Goal: Contribute content

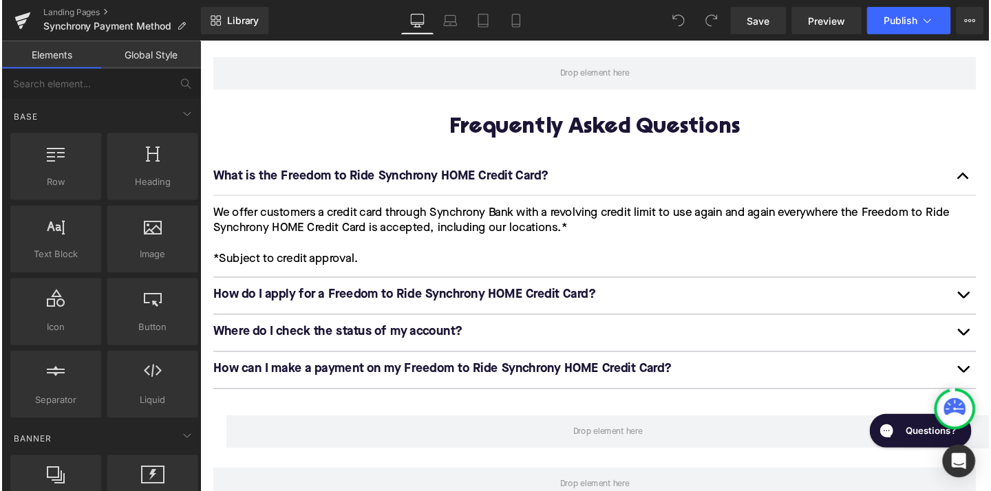
scroll to position [1851, 0]
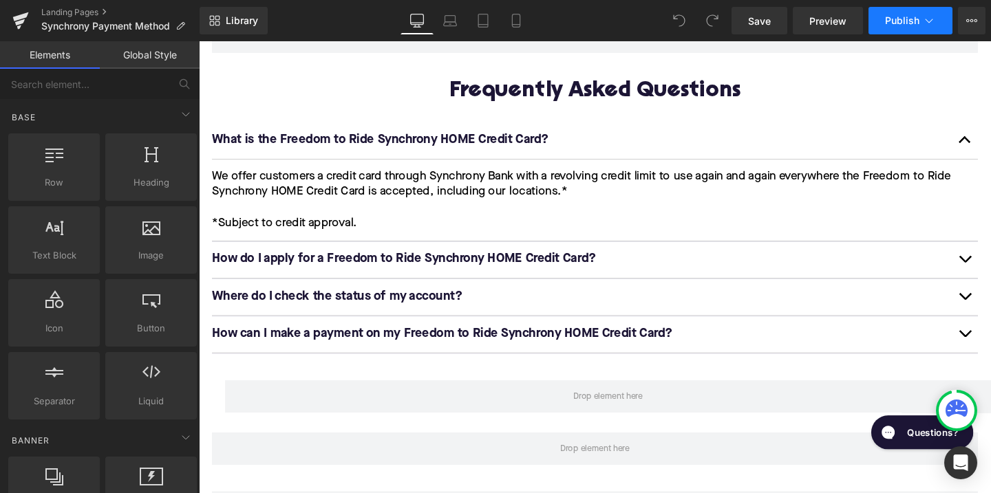
click at [913, 23] on span "Publish" at bounding box center [902, 20] width 34 height 11
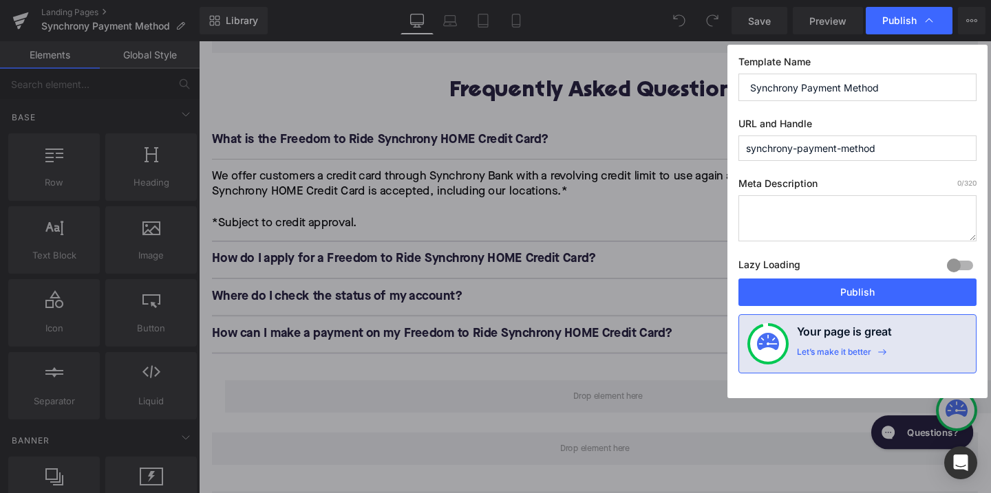
click at [835, 223] on textarea at bounding box center [857, 218] width 238 height 46
drag, startPoint x: 885, startPoint y: 151, endPoint x: 728, endPoint y: 148, distance: 156.9
click at [728, 148] on div "Template Name Synchrony Payment Method URL and Handle synchrony-payment-method …" at bounding box center [857, 222] width 260 height 354
click at [782, 220] on textarea at bounding box center [857, 218] width 238 height 46
paste textarea "synchrony-payment-method"
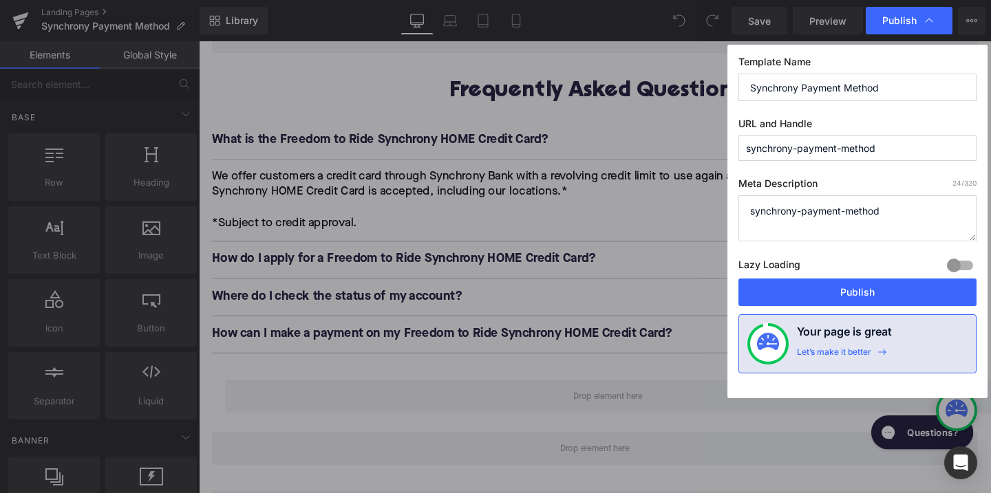
click at [798, 213] on textarea "synchrony-payment-method" at bounding box center [857, 218] width 238 height 46
click at [847, 212] on textarea "synchrony x Upway -payment-method" at bounding box center [857, 218] width 238 height 46
click at [893, 212] on textarea "synchrony x Upway - payment-method" at bounding box center [857, 218] width 238 height 46
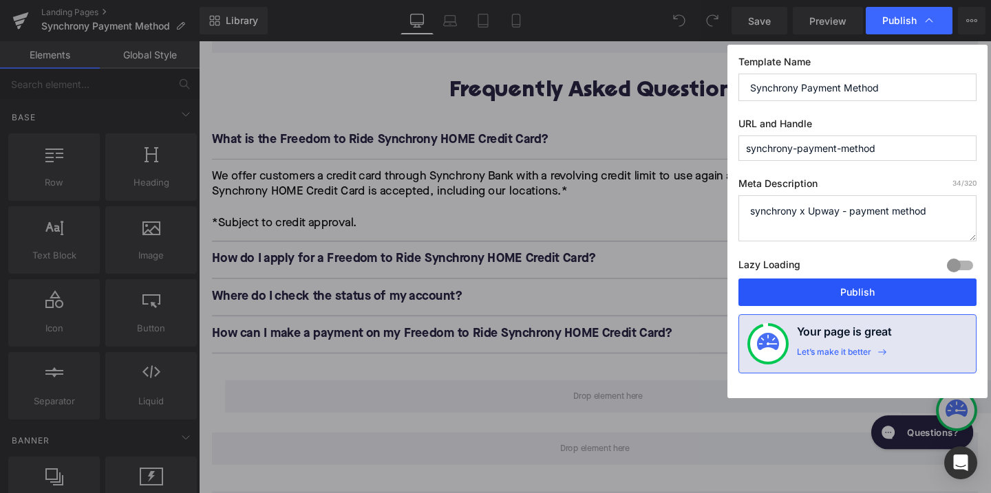
type textarea "synchrony x Upway - payment method"
click at [890, 286] on button "Publish" at bounding box center [857, 293] width 238 height 28
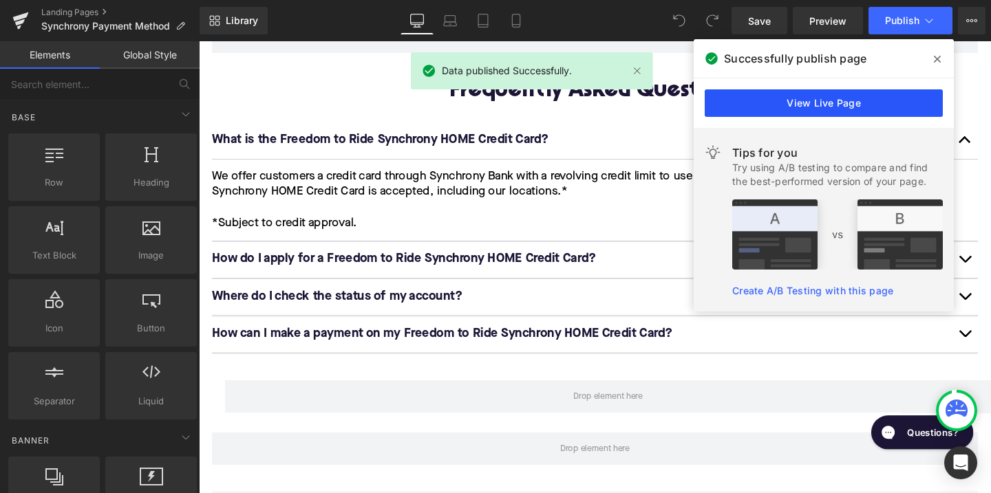
click at [840, 102] on link "View Live Page" at bounding box center [824, 103] width 238 height 28
